Goal: Information Seeking & Learning: Check status

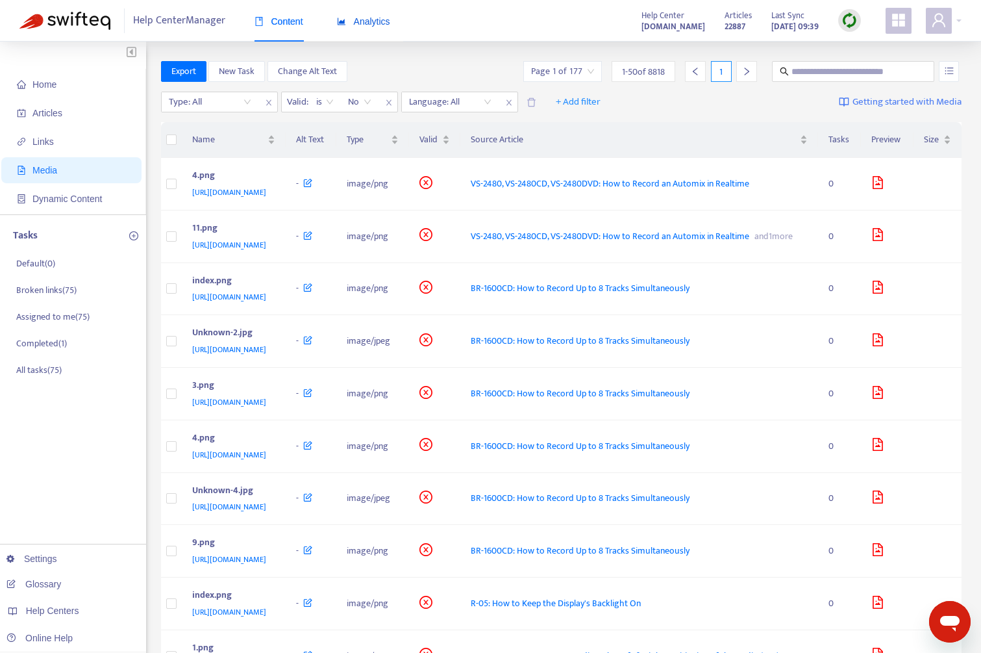
click at [360, 19] on span "Analytics" at bounding box center [363, 21] width 53 height 10
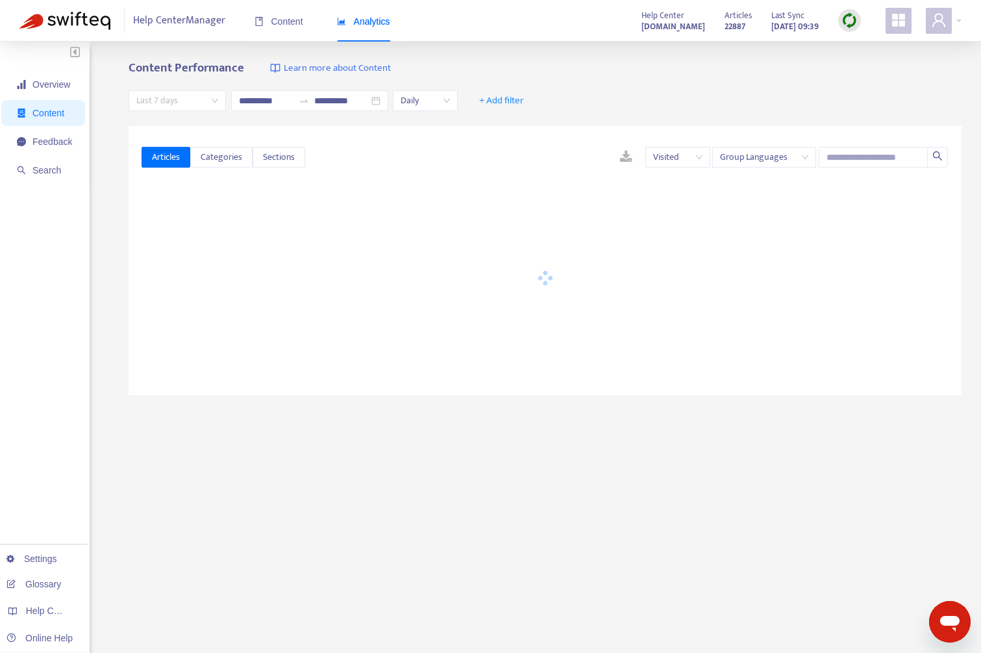
click at [167, 99] on span "Last 7 days" at bounding box center [177, 100] width 82 height 19
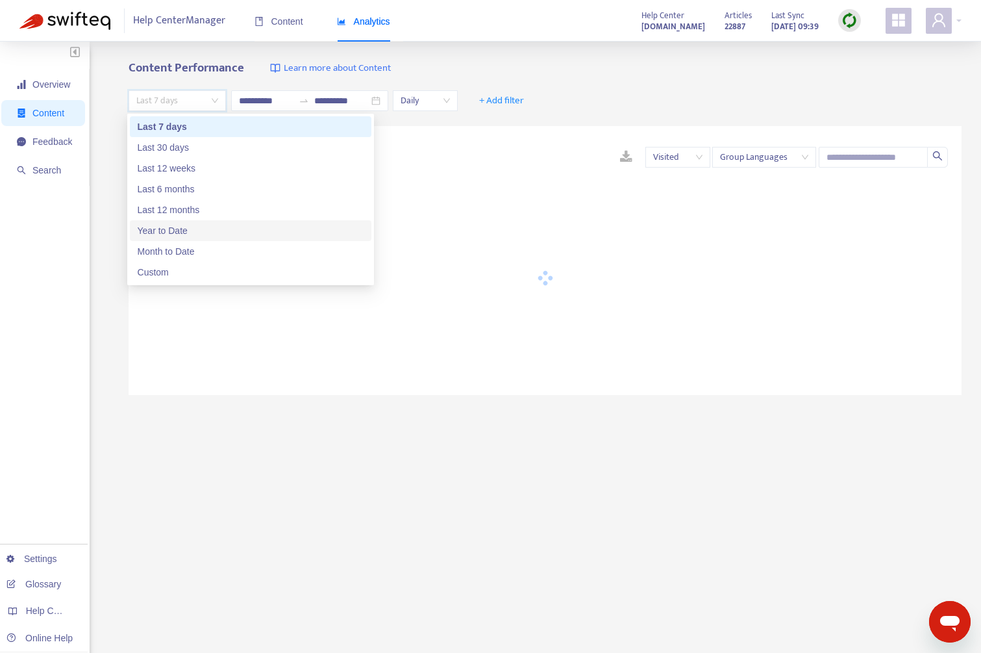
click at [199, 232] on div "Year to Date" at bounding box center [251, 230] width 226 height 14
type input "**********"
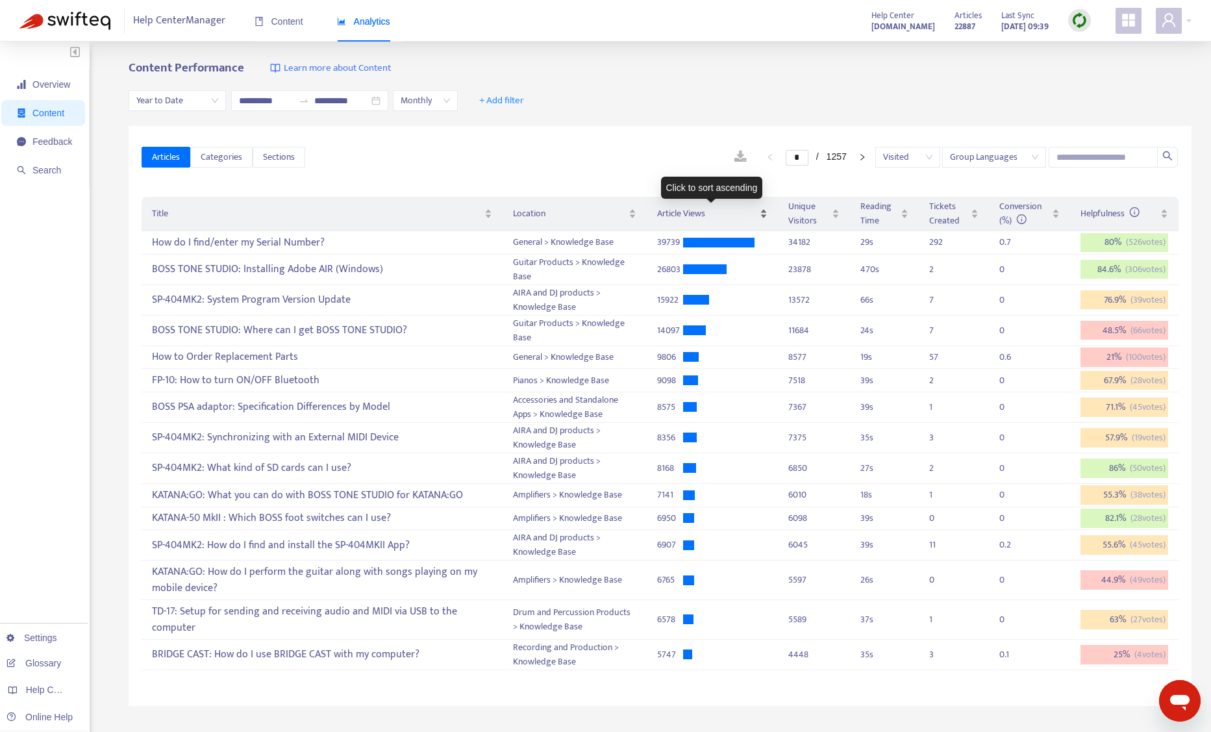
click at [695, 214] on span "Article Views" at bounding box center [707, 214] width 100 height 14
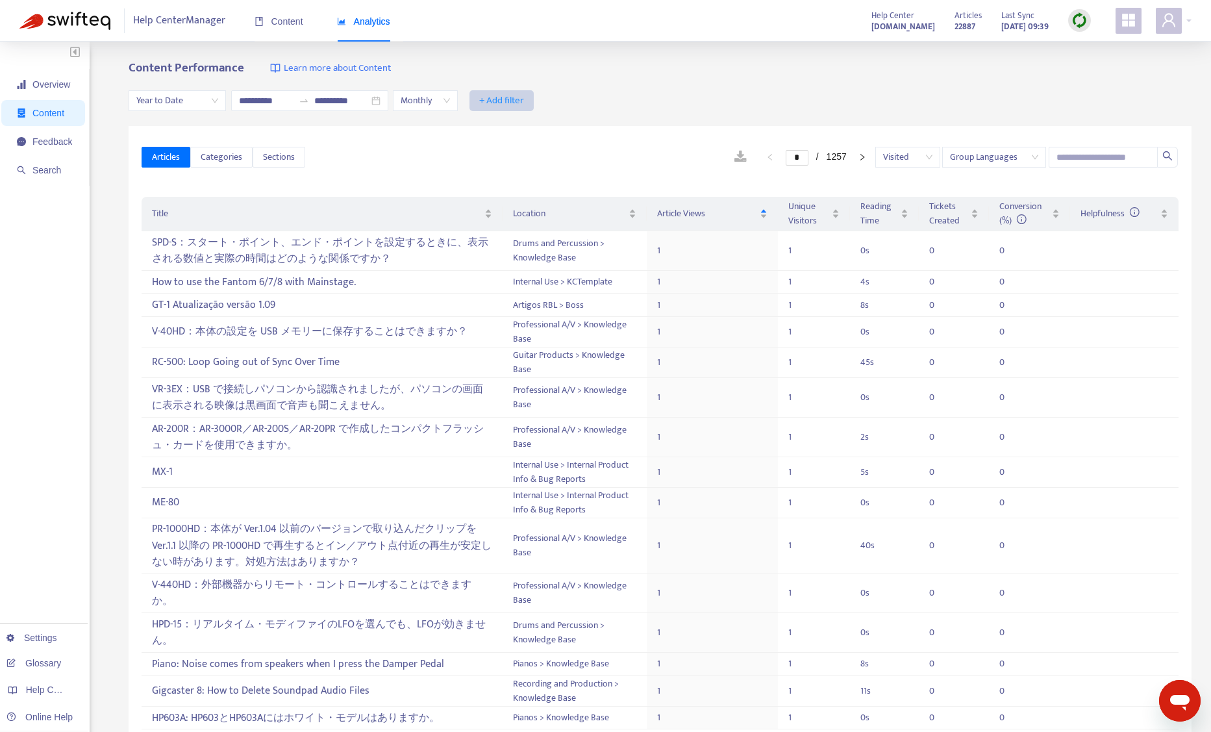
click at [524, 102] on span "+ Add filter" at bounding box center [501, 101] width 45 height 16
click at [531, 210] on span "Private" at bounding box center [537, 210] width 58 height 14
click at [519, 100] on input "search" at bounding box center [499, 100] width 51 height 19
click at [527, 170] on div "No" at bounding box center [618, 167] width 226 height 14
